Goal: Check status: Check status

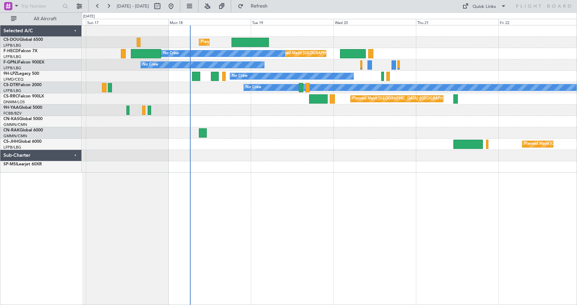
click at [304, 232] on div "Planned Maint London (Luton) Planned Maint Paris (Le Bourget) No Crew No Crew N…" at bounding box center [329, 165] width 495 height 280
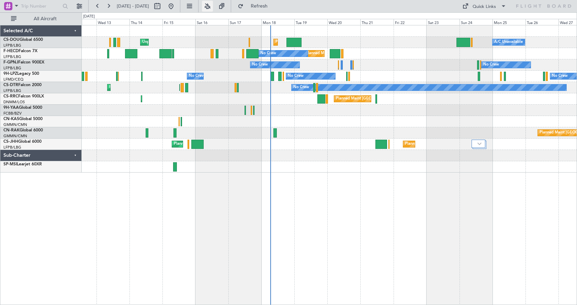
click at [213, 5] on button at bounding box center [207, 6] width 11 height 11
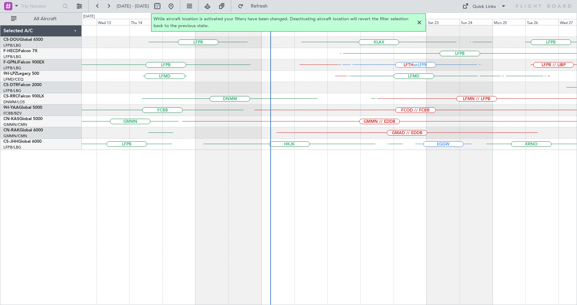
drag, startPoint x: 419, startPoint y: 20, endPoint x: 416, endPoint y: 27, distance: 8.2
click at [419, 20] on div at bounding box center [419, 23] width 8 height 8
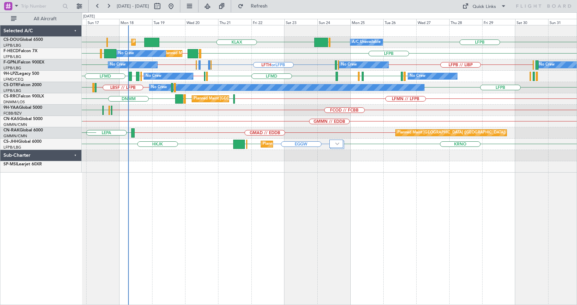
click at [305, 223] on div "LFPB LFPB EGGW KLAX LFPB EGGW EGGW Planned Maint Paris (Le Bourget) A/C Unavail…" at bounding box center [329, 165] width 495 height 280
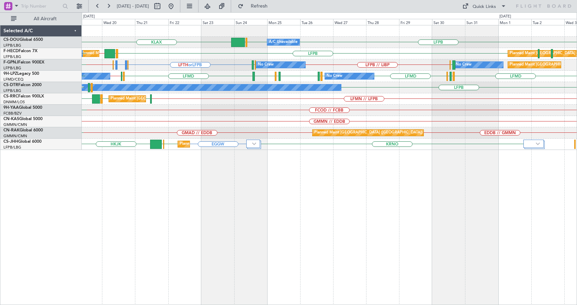
click at [347, 186] on div "KLAX LFPB LFPB EGGW Planned Maint Paris (Le Bourget) A/C Unavailable Planned Ma…" at bounding box center [329, 165] width 495 height 280
click at [338, 187] on div "Planned Maint Paris (Le Bourget) A/C Unavailable KLAX LFPB LFPB EGGW Planned Ma…" at bounding box center [329, 165] width 495 height 280
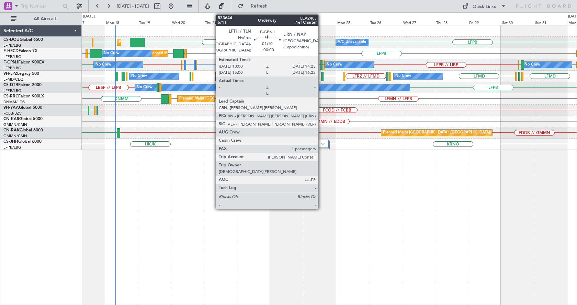
click at [321, 62] on div at bounding box center [321, 64] width 2 height 9
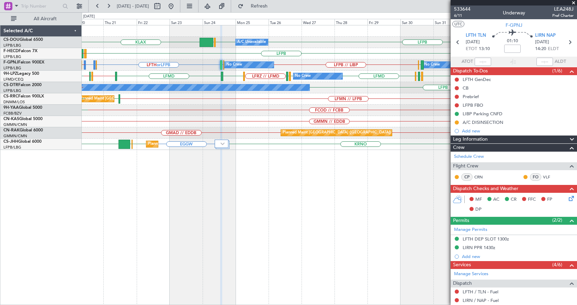
click at [199, 199] on div "LFPB KLAX LFPB EGGW Planned Maint Paris (Le Bourget) A/C Unavailable Planned Ma…" at bounding box center [329, 165] width 495 height 280
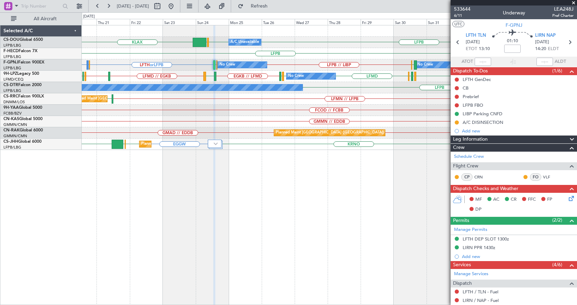
click at [303, 194] on div "LFPB KLAX LFPB EGGW Planned Maint Paris (Le Bourget) A/C Unavailable Planned Ma…" at bounding box center [329, 165] width 495 height 280
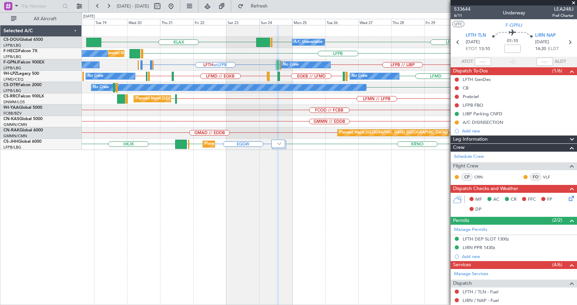
click at [183, 235] on div "LFPB KLAX LFPB EGGW Planned Maint Paris (Le Bourget) A/C Unavailable Planned Ma…" at bounding box center [329, 165] width 495 height 280
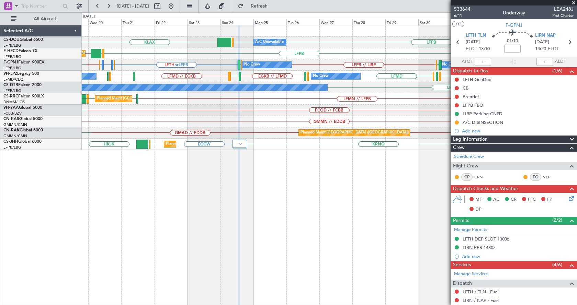
click at [263, 193] on div "Planned Maint Paris (Le Bourget) A/C Unavailable LFPB KLAX LFPB EGGW Planned Ma…" at bounding box center [329, 165] width 495 height 280
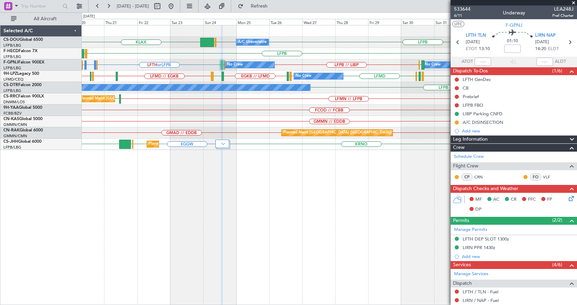
click at [390, 199] on div "Planned Maint Paris (Le Bourget) A/C Unavailable LFPB KLAX LFPB EGGW Planned Ma…" at bounding box center [329, 165] width 495 height 280
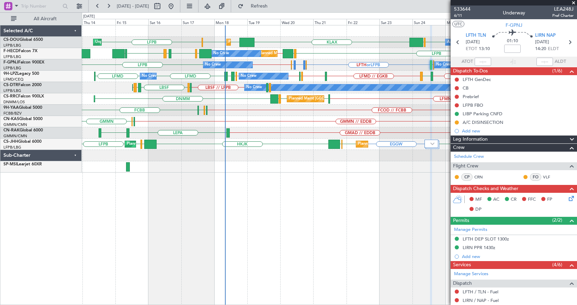
click at [575, 2] on span at bounding box center [573, 3] width 7 height 6
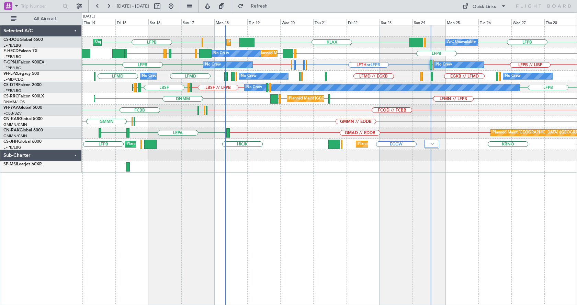
type input "0"
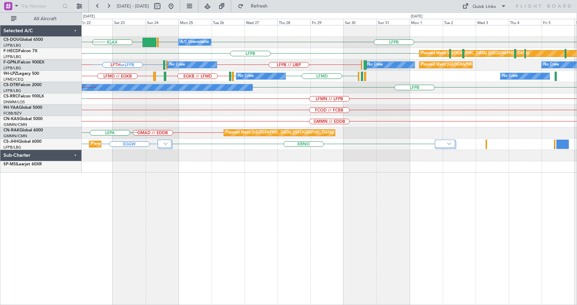
click at [253, 225] on div "KLAX LFPB LFPB EGGW Planned Maint Paris (Le Bourget) A/C Unavailable Planned Ma…" at bounding box center [329, 165] width 495 height 280
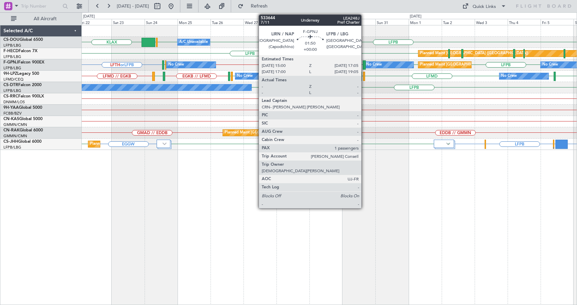
click at [364, 62] on div at bounding box center [364, 64] width 3 height 9
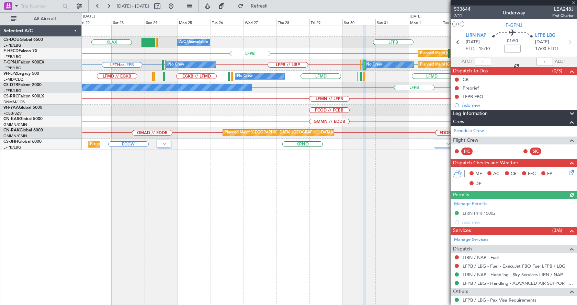
click at [462, 7] on span "533644" at bounding box center [462, 8] width 16 height 7
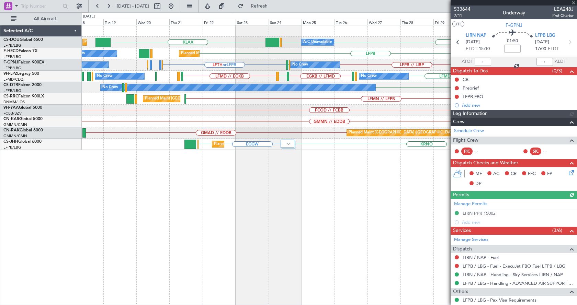
click at [366, 192] on div "Planned Maint Paris (Le Bourget) A/C Unavailable Planned Maint London (Luton) L…" at bounding box center [329, 165] width 495 height 280
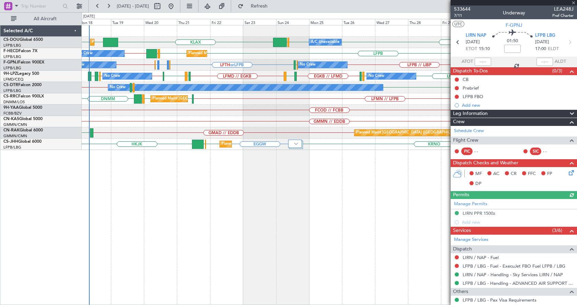
click at [306, 206] on div "LFPB KLAX EGGW EGGW LFPB EGGW Planned Maint London (Luton) Planned Maint Paris …" at bounding box center [329, 165] width 495 height 280
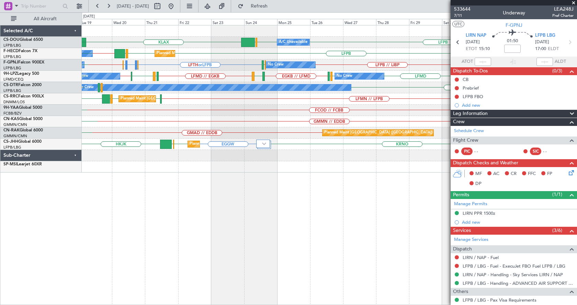
click at [210, 261] on div "Planned Maint Paris (Le Bourget) A/C Unavailable LFPB KLAX LFPB EGGW Planned Ma…" at bounding box center [329, 165] width 495 height 280
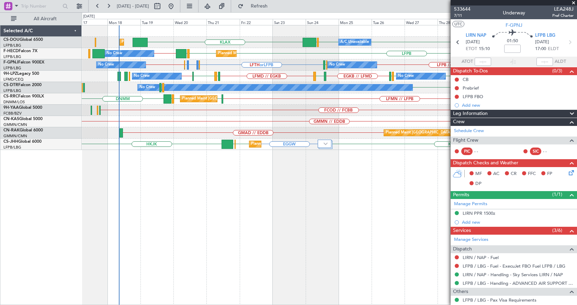
click at [287, 207] on div "Planned Maint Paris (Le Bourget) A/C Unavailable LFPB KLAX LFPB EGGW Planned Ma…" at bounding box center [329, 165] width 495 height 280
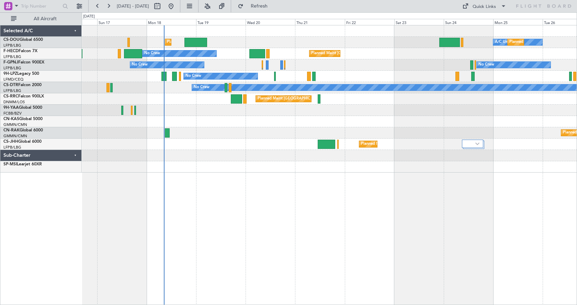
click at [251, 194] on div "Planned Maint [GEOGRAPHIC_DATA] ([GEOGRAPHIC_DATA]) A/C Unavailable Planned Mai…" at bounding box center [329, 165] width 495 height 280
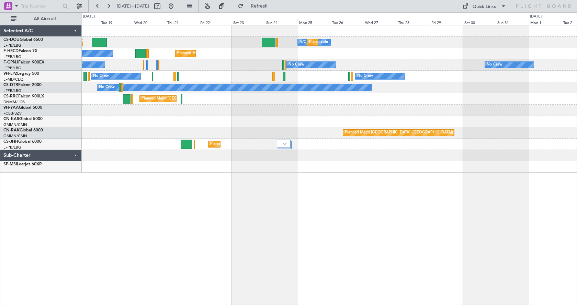
click at [313, 212] on div "Planned Maint [GEOGRAPHIC_DATA] ([GEOGRAPHIC_DATA]) A/C Unavailable Planned Mai…" at bounding box center [329, 165] width 495 height 280
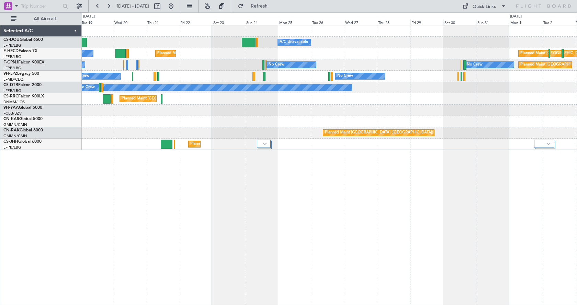
click at [241, 240] on div "Planned Maint [GEOGRAPHIC_DATA] ([GEOGRAPHIC_DATA]) A/C Unavailable Planned Mai…" at bounding box center [329, 165] width 495 height 280
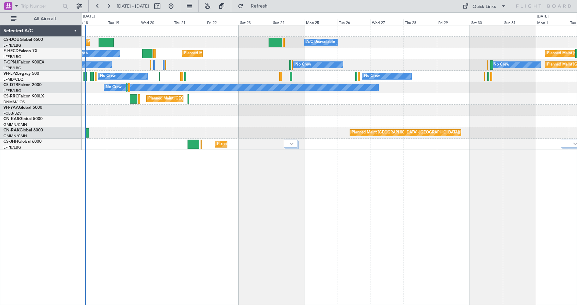
click at [269, 186] on div "Planned Maint [GEOGRAPHIC_DATA] ([GEOGRAPHIC_DATA]) Planned Maint [GEOGRAPHIC_D…" at bounding box center [329, 165] width 495 height 280
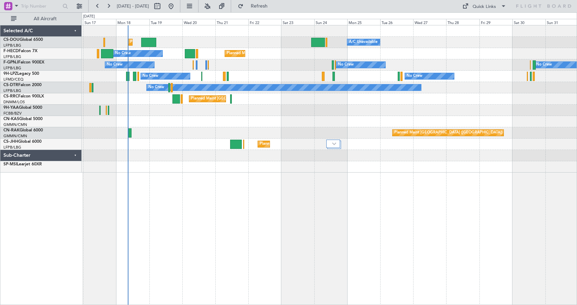
click at [393, 173] on div "Planned Maint [GEOGRAPHIC_DATA] ([GEOGRAPHIC_DATA]) Planned Maint [GEOGRAPHIC_D…" at bounding box center [329, 165] width 495 height 280
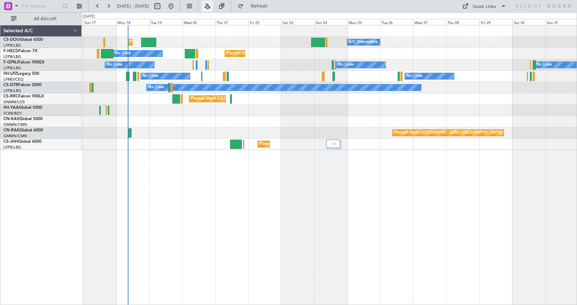
click at [213, 6] on button at bounding box center [207, 6] width 11 height 11
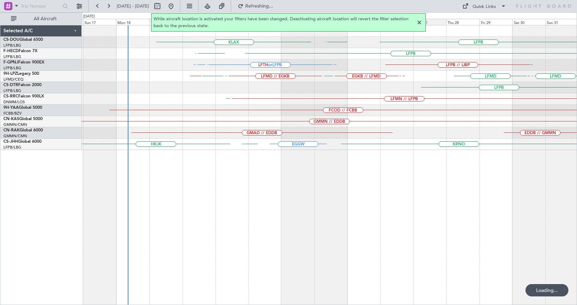
click at [421, 21] on div at bounding box center [419, 23] width 8 height 8
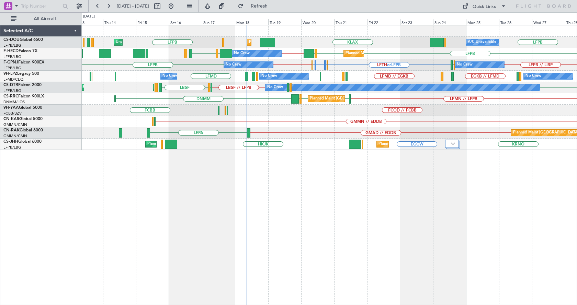
click at [334, 204] on div "LFPB KLAX EGGW EGGW LFPB LFPB EGGW Planned Maint London (Luton) Planned Maint P…" at bounding box center [329, 165] width 495 height 280
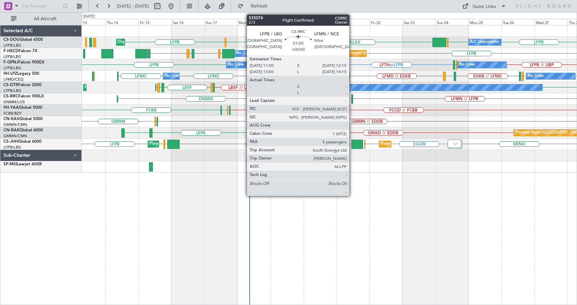
click at [352, 97] on div at bounding box center [352, 98] width 2 height 9
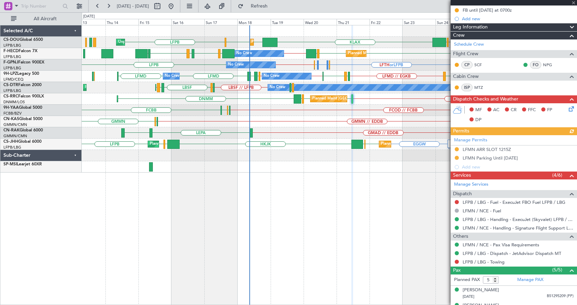
scroll to position [161, 0]
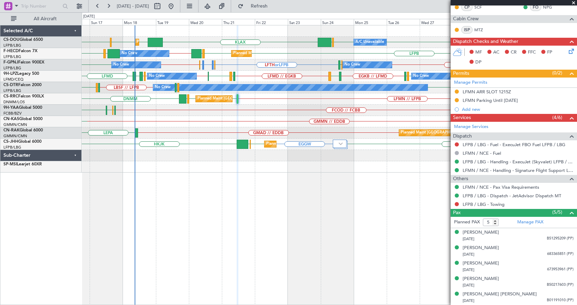
click at [203, 197] on div "LFPB LFPB LFPB EGGW KLAX EGGW EGGW Planned Maint Paris (Le Bourget) A/C Unavail…" at bounding box center [329, 165] width 495 height 280
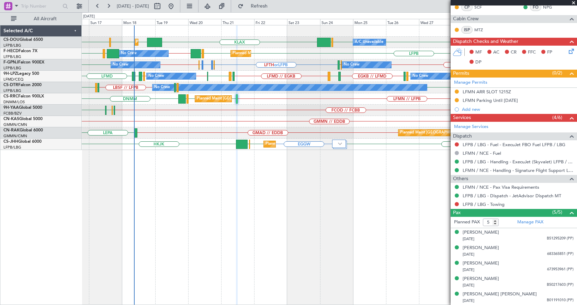
click at [574, 3] on span at bounding box center [573, 3] width 7 height 6
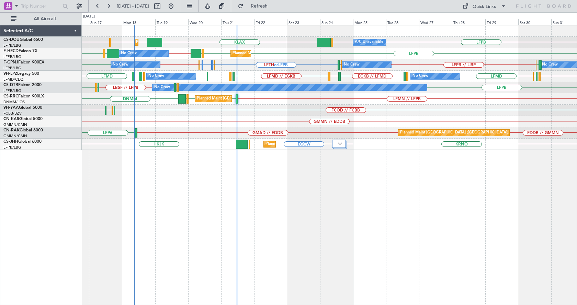
type input "0"
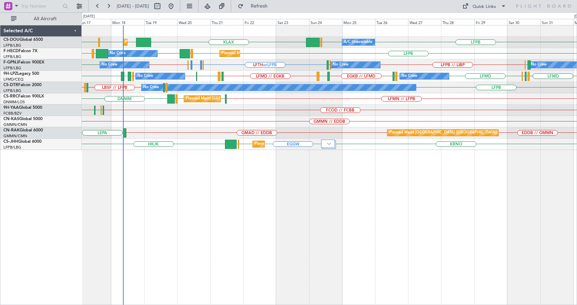
click at [487, 247] on div "KLAX EGGW EGGW LFPB LFPB LFPB EGGW Planned Maint London (Luton) Planned Maint P…" at bounding box center [329, 165] width 495 height 280
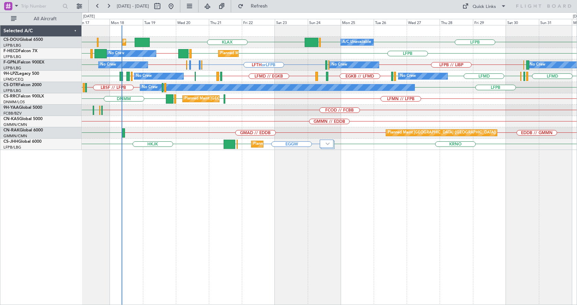
click at [432, 184] on div "Planned Maint London (Luton) Planned Maint Paris (Le Bourget) A/C Unavailable K…" at bounding box center [329, 165] width 495 height 280
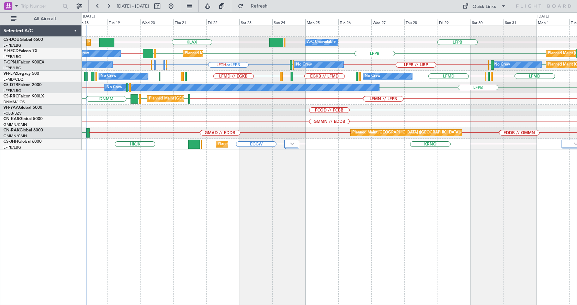
click at [227, 194] on div "LFPB KLAX EGGW EGGW LFPB EGGW Planned Maint London (Luton) Planned Maint Paris …" at bounding box center [329, 165] width 495 height 280
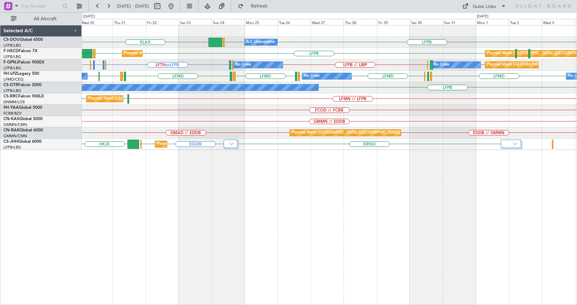
click at [345, 234] on div "KLAX LFPB LFPB EGGW Planned Maint Paris (Le Bourget) A/C Unavailable Planned Ma…" at bounding box center [329, 165] width 495 height 280
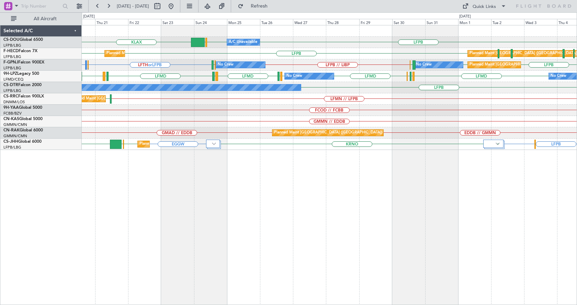
click at [211, 191] on div "KLAX LFPB LFPB EGGW Planned Maint Paris (Le Bourget) A/C Unavailable Planned Ma…" at bounding box center [329, 165] width 495 height 280
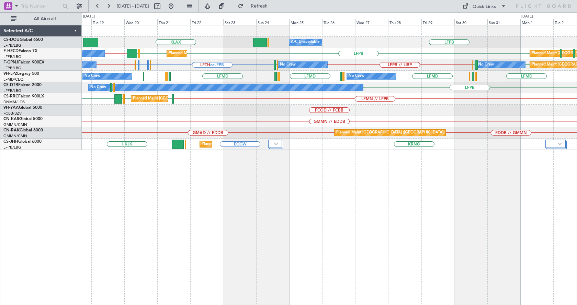
click at [201, 177] on div "Planned Maint Paris (Le Bourget) A/C Unavailable KLAX LFPB LFPB EGGW Planned Ma…" at bounding box center [329, 165] width 495 height 280
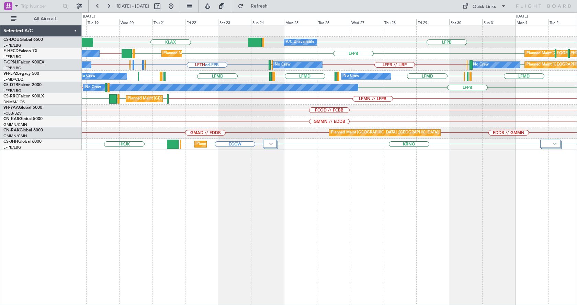
click at [315, 208] on div "Planned Maint Paris (Le Bourget) A/C Unavailable KLAX LFPB LFPB EGGW EGGW Plann…" at bounding box center [329, 165] width 495 height 280
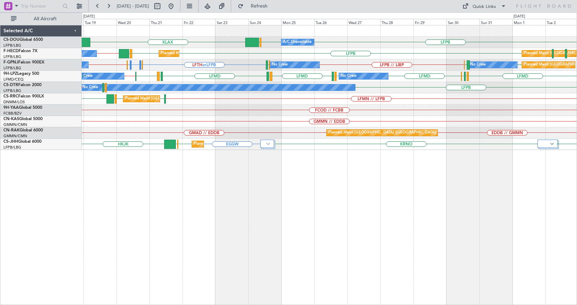
click at [268, 242] on div "Planned Maint Paris (Le Bourget) A/C Unavailable KLAX LFPB LFPB EGGW EGGW Plann…" at bounding box center [329, 165] width 495 height 280
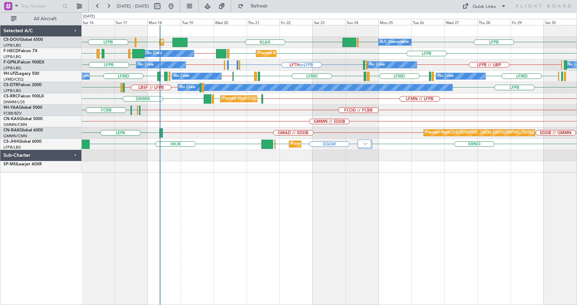
click at [363, 225] on div "Planned Maint Paris (Le Bourget) A/C Unavailable Planned Maint London (Luton) K…" at bounding box center [329, 165] width 495 height 280
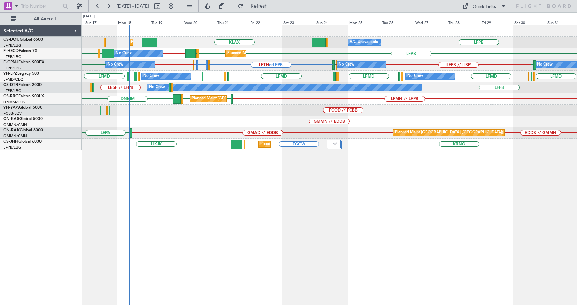
click at [222, 207] on div "Planned Maint Paris (Le Bourget) A/C Unavailable Planned Maint London (Luton) K…" at bounding box center [329, 165] width 495 height 280
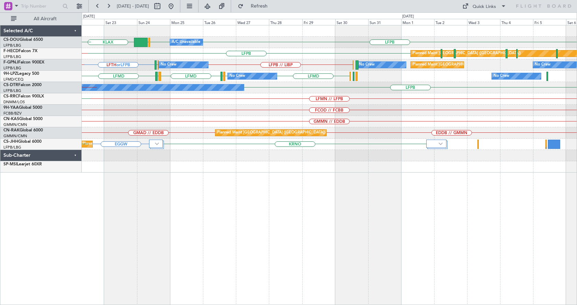
click at [206, 220] on div "Planned Maint Paris (Le Bourget) A/C Unavailable KLAX LFPB LFPB EGGW EGGW LFPB …" at bounding box center [329, 165] width 495 height 280
click at [387, 237] on div "KLAX LFPB LFPB EGGW Planned Maint Paris (Le Bourget) A/C Unavailable LFPB Plann…" at bounding box center [329, 165] width 495 height 280
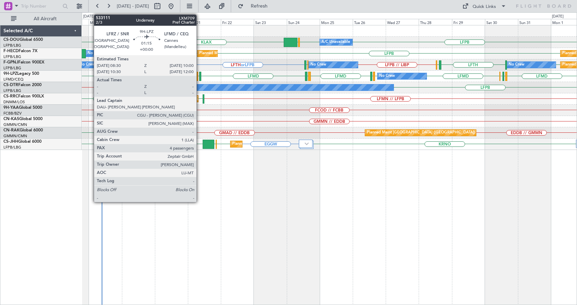
click at [199, 77] on div at bounding box center [200, 76] width 2 height 9
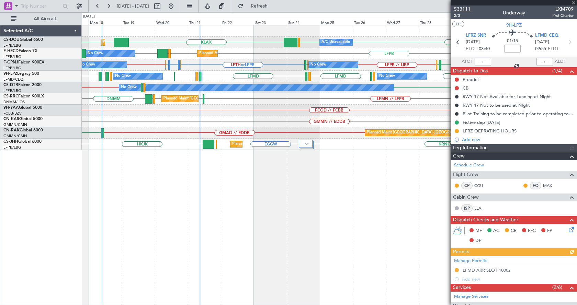
click at [463, 9] on span "533111" at bounding box center [462, 8] width 16 height 7
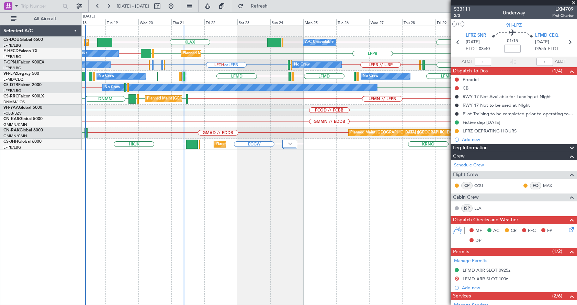
click at [310, 199] on div "LFPB EGGW KLAX LFPB EGGW EGGW Planned Maint Paris (Le Bourget) A/C Unavailable …" at bounding box center [329, 165] width 495 height 280
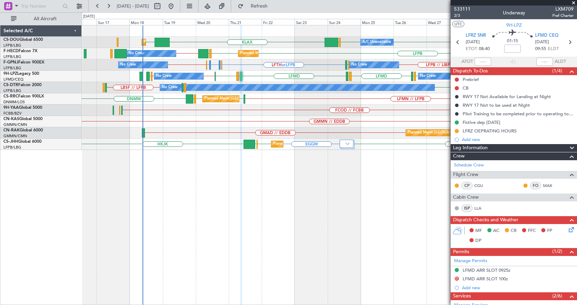
click at [225, 208] on div "Planned Maint Paris (Le Bourget) A/C Unavailable LFPB EGGW KLAX LFPB EGGW Plann…" at bounding box center [329, 165] width 495 height 280
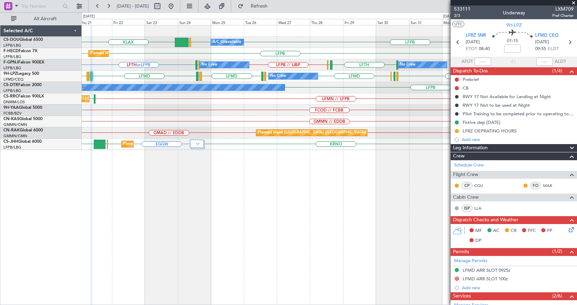
click at [180, 228] on div "KLAX LFPB LFPB EGGW Planned Maint Paris (Le Bourget) A/C Unavailable Planned Ma…" at bounding box center [329, 165] width 495 height 280
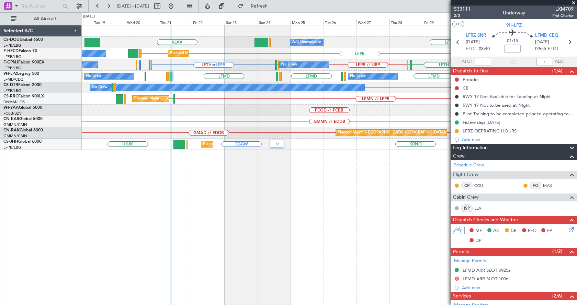
click at [271, 225] on div "Planned Maint Paris (Le Bourget) A/C Unavailable KLAX LFPB LFPB EGGW Planned Ma…" at bounding box center [329, 165] width 495 height 280
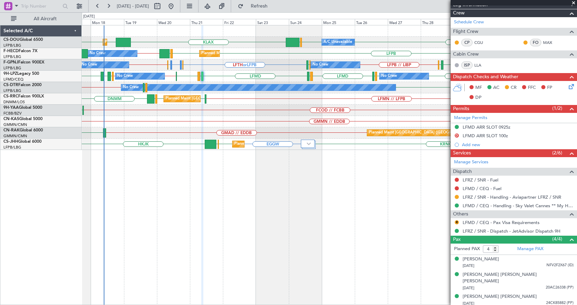
scroll to position [155, 0]
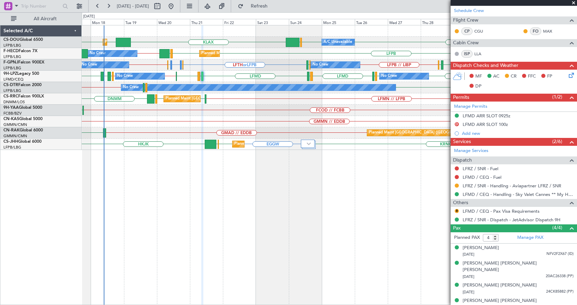
click at [141, 167] on div "Planned Maint Paris (Le Bourget) A/C Unavailable Planned Maint London (Luton) K…" at bounding box center [329, 165] width 495 height 280
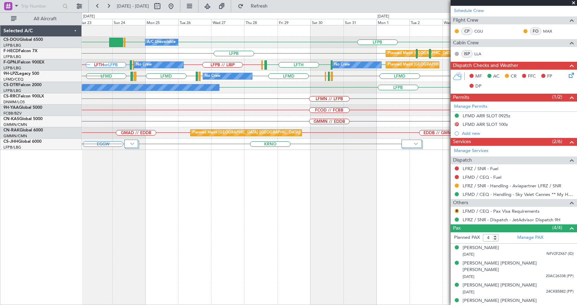
click at [0, 188] on div "Planned Maint Paris (Le Bourget) A/C Unavailable KLAX LFPB LFPB EGGW Planned Ma…" at bounding box center [288, 158] width 577 height 293
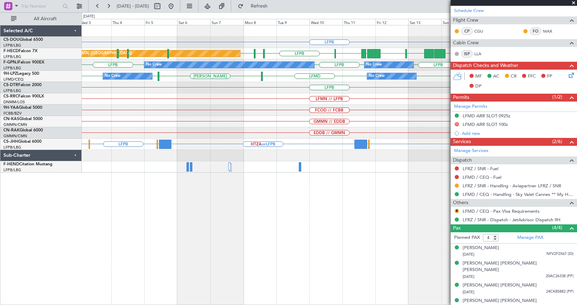
click at [334, 217] on div "LFPB LFPB UAAA RJBB RJTT UGTB LSZH LFPB EDDV LFPB KSEA EGGW EGLC Planned Maint …" at bounding box center [329, 165] width 495 height 280
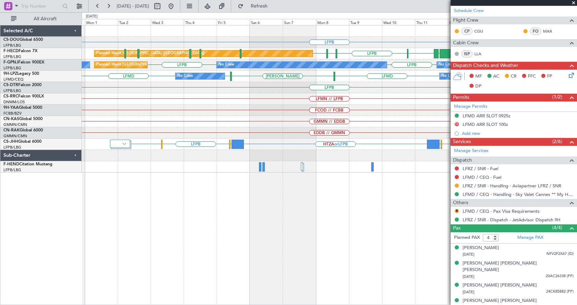
click at [347, 222] on div "LFPB LFPB UAAA RJBB RJTT UGTB LSZH LFPB EDDV LFPB Planned Maint Paris (Le Bourg…" at bounding box center [329, 165] width 495 height 280
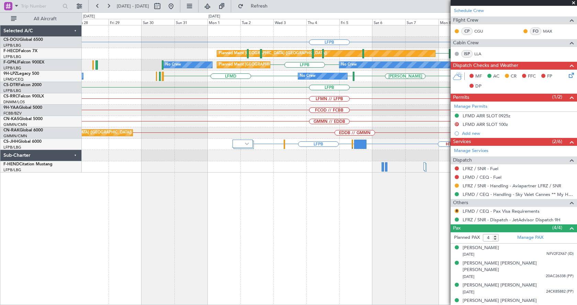
click at [379, 240] on div "LFPB Planned Maint Paris (Le Bourget) A/C Unavailable RJTT UGTB LSZH LFPB EDDV …" at bounding box center [329, 165] width 495 height 280
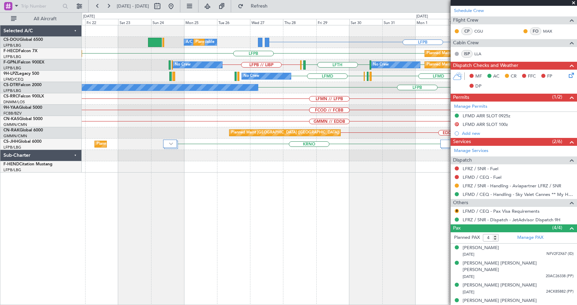
click at [351, 253] on div "LFPB A/C Unavailable Planned Maint Paris (Le Bourget) Planned Maint Paris (Le B…" at bounding box center [329, 165] width 495 height 280
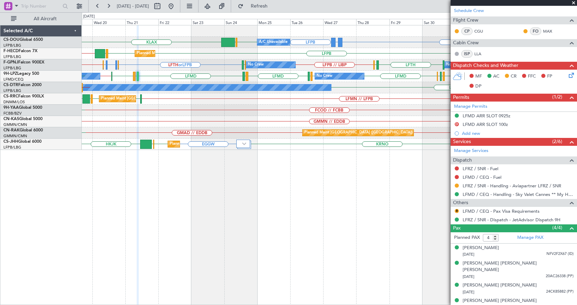
click at [288, 207] on div "LFPB GMMX or LFPB LFPB KLAX LFPB EGGW Planned Maint Paris (Le Bourget) A/C Unav…" at bounding box center [329, 165] width 495 height 280
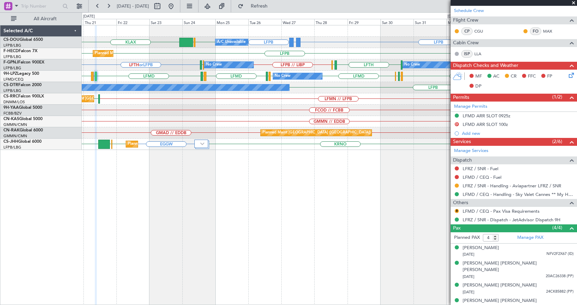
click at [420, 202] on div "Planned Maint Paris (Le Bourget) A/C Unavailable LFPB GMMX or LFPB LFPB KLAX LF…" at bounding box center [329, 165] width 495 height 280
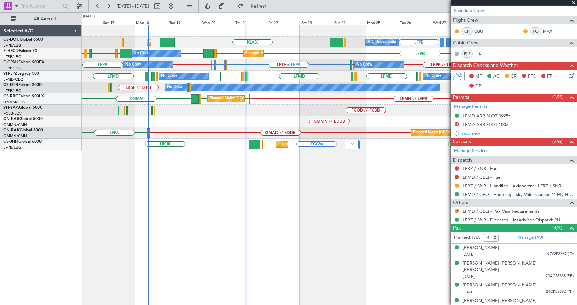
click at [513, 209] on fb-app "16 Aug 2025 - 31 Aug 2025 Refresh Quick Links All Aircraft LFPB GMMX or LFPB LF…" at bounding box center [288, 155] width 577 height 300
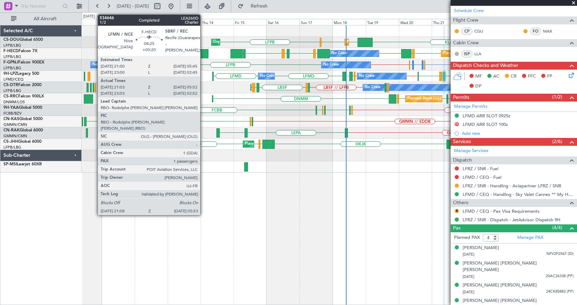
click at [203, 52] on div at bounding box center [202, 53] width 12 height 9
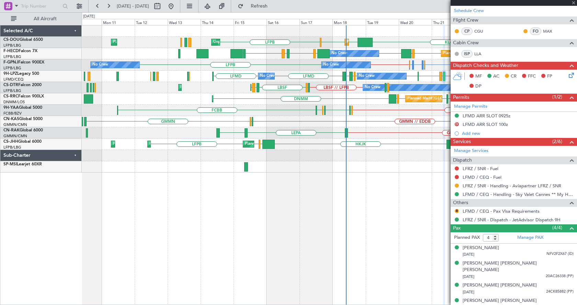
type input "+00:20"
type input "21:18"
type input "05:47"
type input "1"
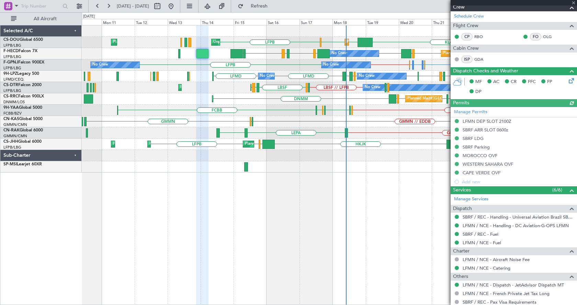
scroll to position [159, 0]
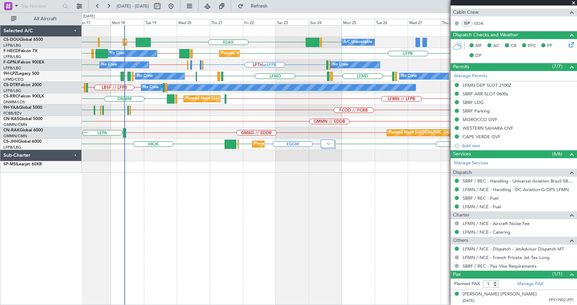
click at [164, 207] on div "KLAX LFPB EGGW Planned Maint Paris (Le Bourget) A/C Unavailable EGGW Planned Ma…" at bounding box center [329, 165] width 495 height 280
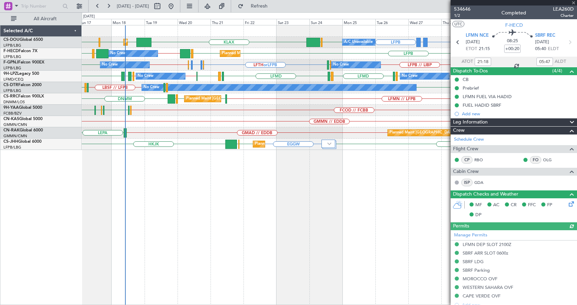
scroll to position [159, 0]
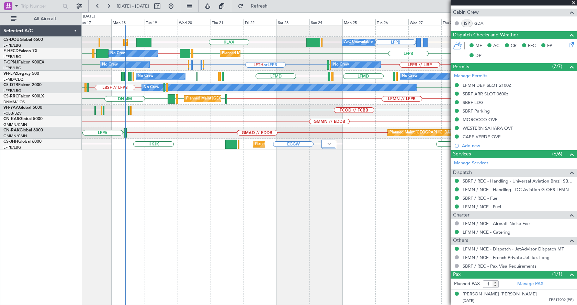
click at [269, 226] on div "LFPB GMMX or LFPB LFPB KLAX EGGW EGGW LFPB LFPB EGGW Planned Maint [GEOGRAPHIC_…" at bounding box center [329, 165] width 495 height 280
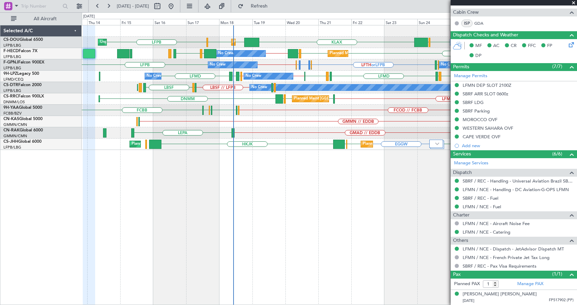
click at [247, 237] on div "LFPB GMMX or LFPB LFPB KLAX EGGW EGGW LFPB LFPB EGGW Planned Maint [GEOGRAPHIC_…" at bounding box center [329, 165] width 495 height 280
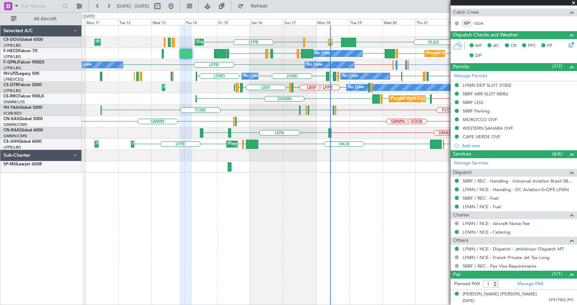
click at [257, 233] on div "LFPB KLAX EGGW EGGW LFPB EGGW Planned Maint [GEOGRAPHIC_DATA] ([GEOGRAPHIC_DATA…" at bounding box center [329, 165] width 495 height 280
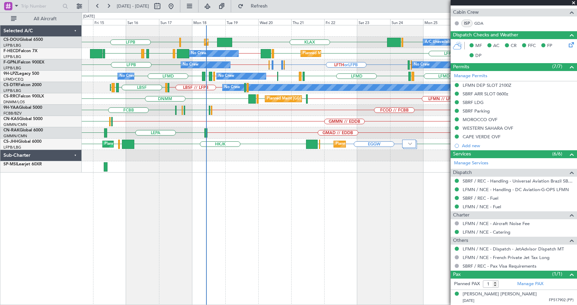
click at [574, 3] on span at bounding box center [573, 3] width 7 height 6
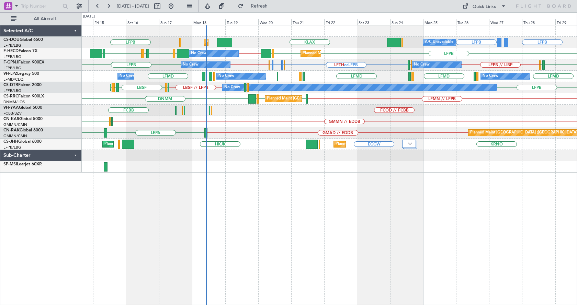
type input "0"
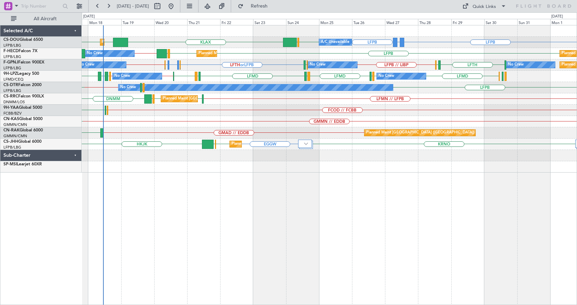
click at [296, 230] on div "LFPB GMMX or LFPB LFPB KLAX EGGW EGGW LFPB EGGW Planned Maint [GEOGRAPHIC_DATA]…" at bounding box center [329, 165] width 495 height 280
